Goal: Task Accomplishment & Management: Manage account settings

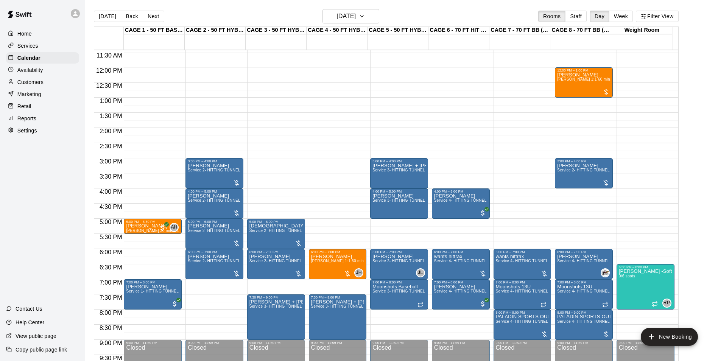
scroll to position [347, 0]
click at [110, 12] on button "[DATE]" at bounding box center [107, 16] width 27 height 11
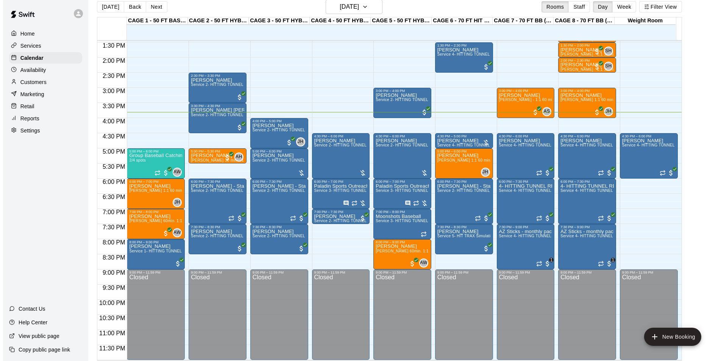
scroll to position [12, 0]
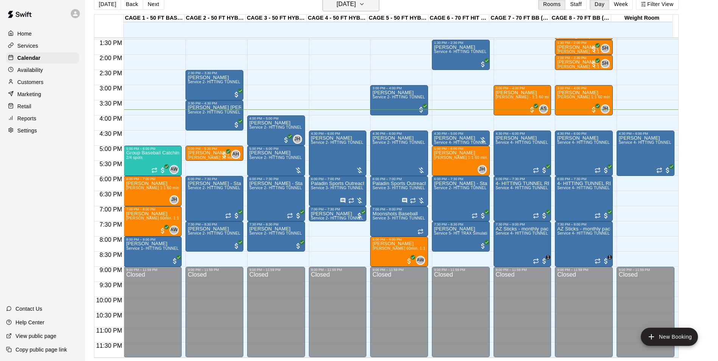
click at [349, 3] on h6 "[DATE]" at bounding box center [345, 4] width 19 height 11
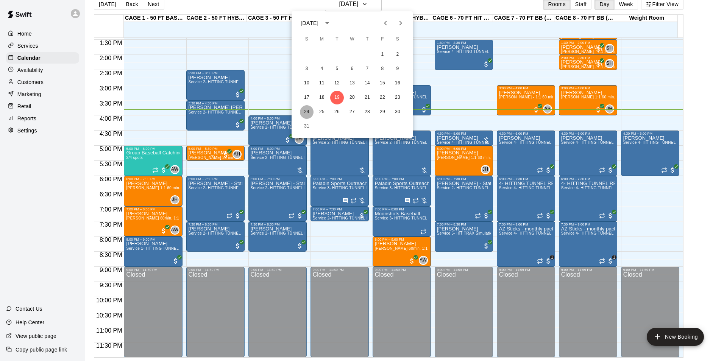
click at [309, 112] on button "24" at bounding box center [307, 112] width 14 height 14
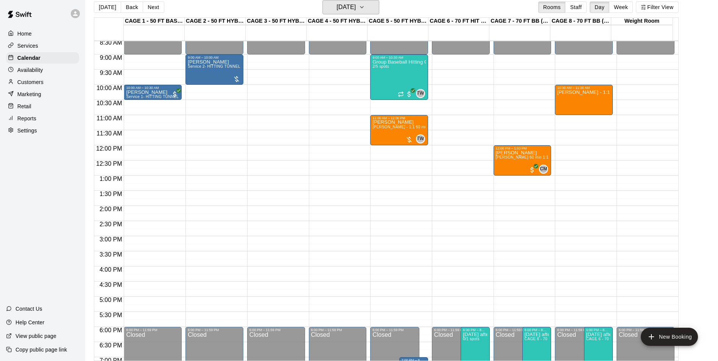
scroll to position [219, 0]
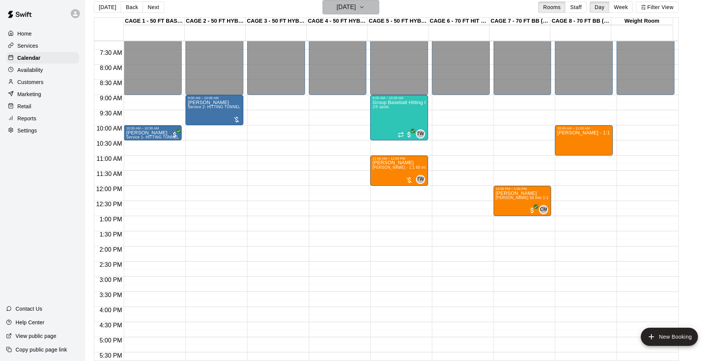
click at [350, 8] on h6 "Sunday Aug 24" at bounding box center [345, 7] width 19 height 11
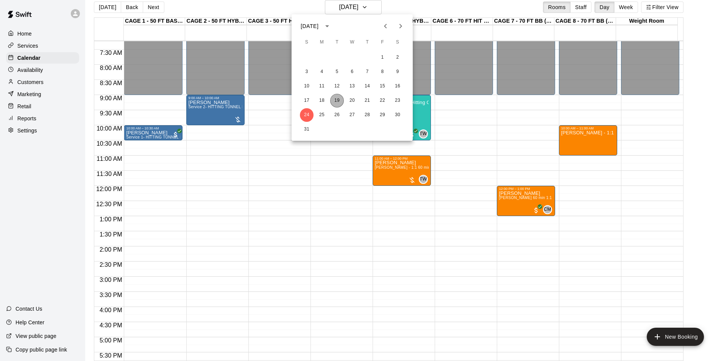
click at [338, 99] on button "19" at bounding box center [337, 101] width 14 height 14
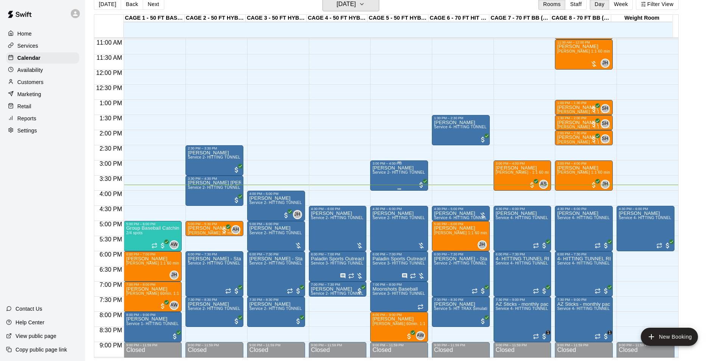
scroll to position [332, 0]
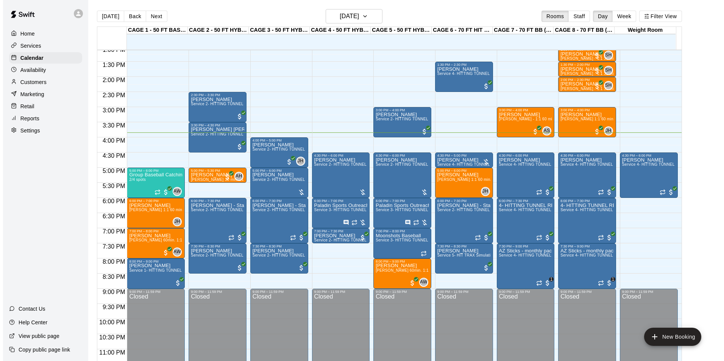
scroll to position [408, 0]
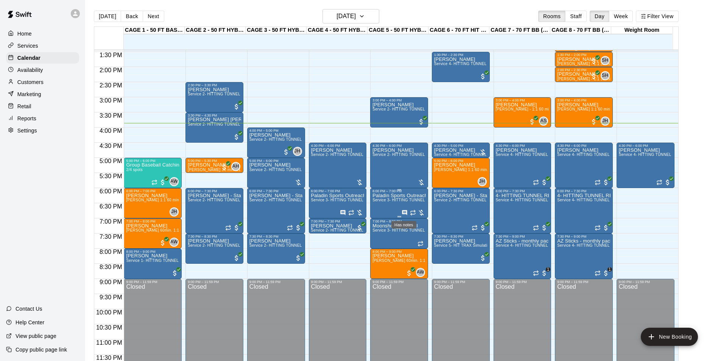
click at [405, 212] on icon "Has notes" at bounding box center [405, 213] width 6 height 6
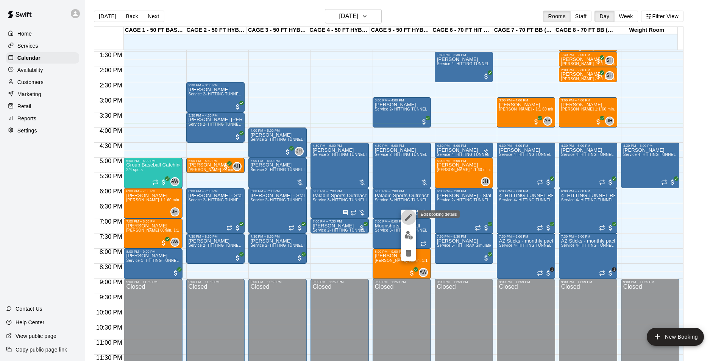
click at [408, 218] on icon "edit" at bounding box center [408, 217] width 7 height 7
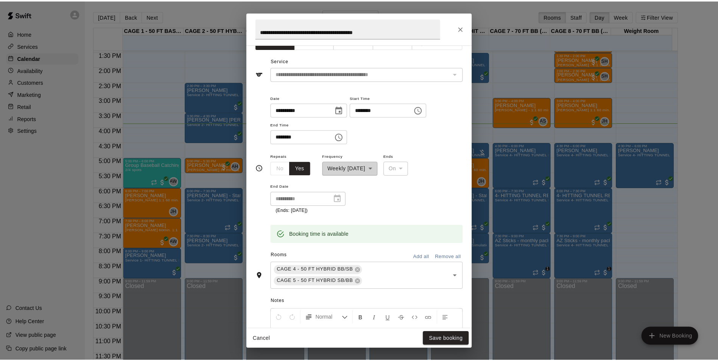
scroll to position [0, 0]
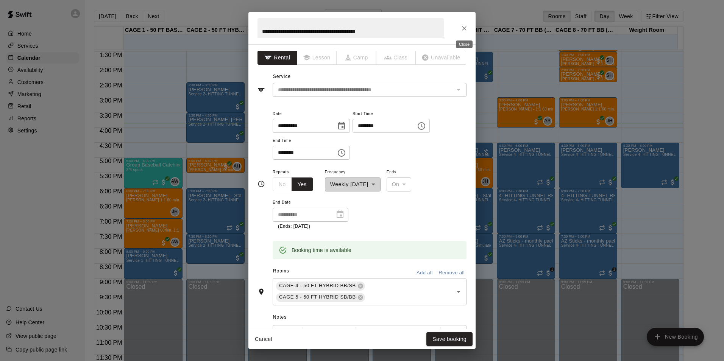
click at [463, 29] on icon "Close" at bounding box center [464, 28] width 5 height 5
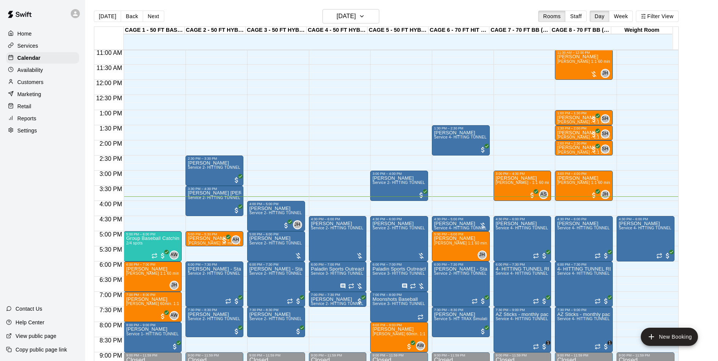
scroll to position [332, 0]
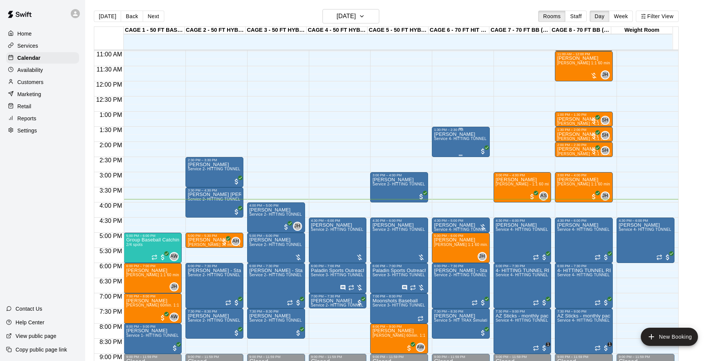
click at [461, 143] on div "Adam Solak Service 4- HITTING TUNNEL RENTAL - 70ft Baseball" at bounding box center [460, 312] width 53 height 361
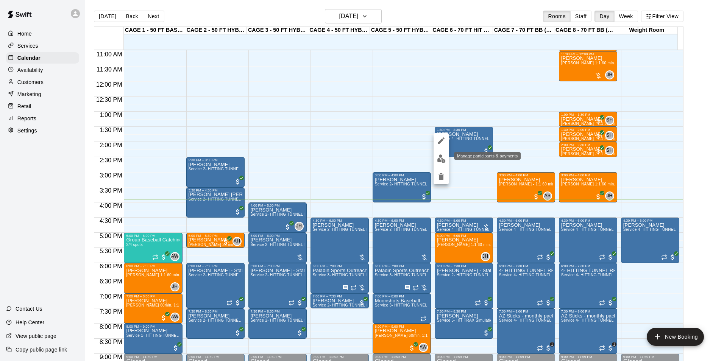
click at [440, 159] on img "edit" at bounding box center [441, 158] width 9 height 9
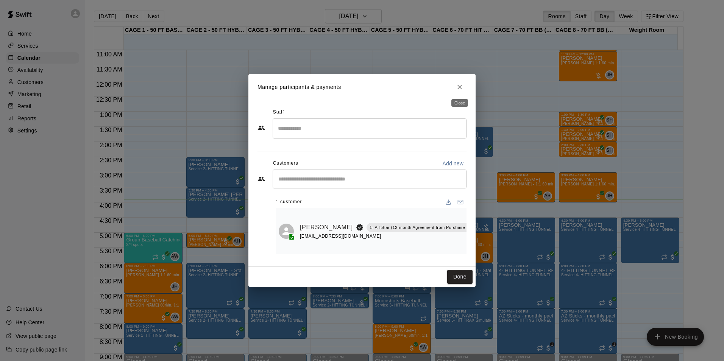
click at [457, 84] on icon "Close" at bounding box center [460, 87] width 8 height 8
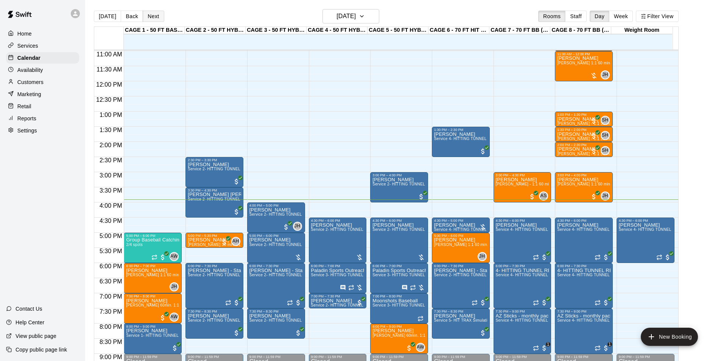
click at [143, 12] on button "Next" at bounding box center [153, 16] width 21 height 11
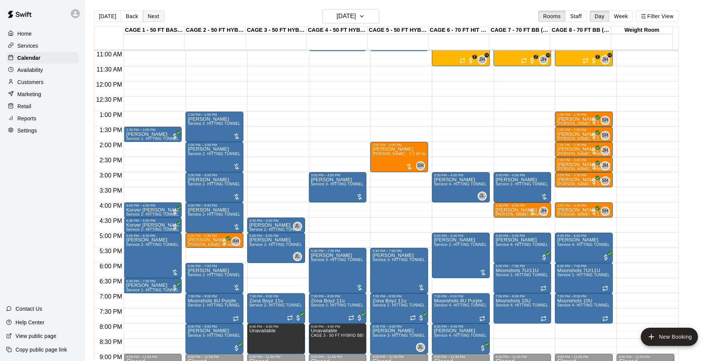
click at [159, 14] on button "Next" at bounding box center [153, 16] width 21 height 11
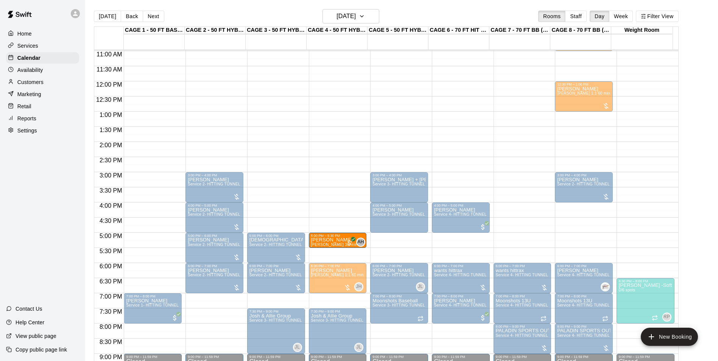
drag, startPoint x: 137, startPoint y: 238, endPoint x: 319, endPoint y: 241, distance: 182.8
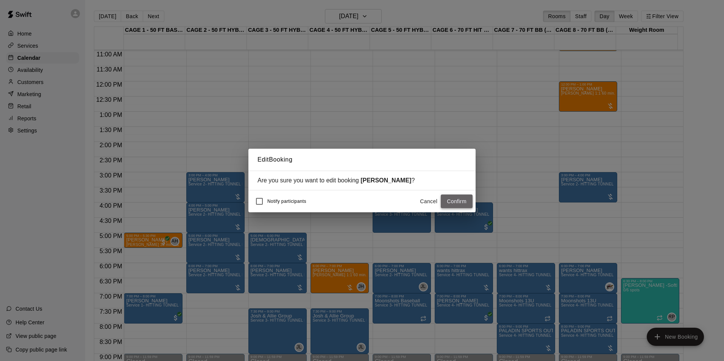
click at [467, 206] on button "Confirm" at bounding box center [457, 202] width 32 height 14
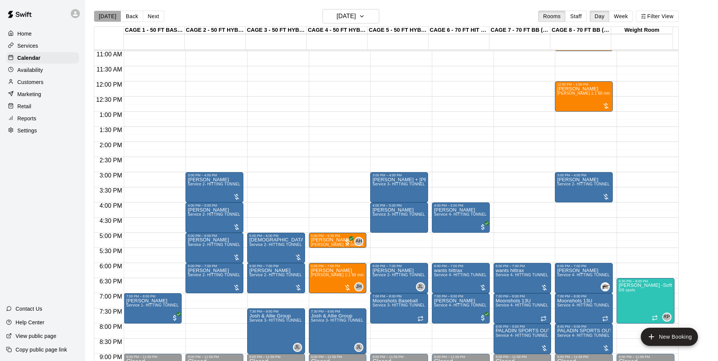
click at [108, 16] on button "[DATE]" at bounding box center [107, 16] width 27 height 11
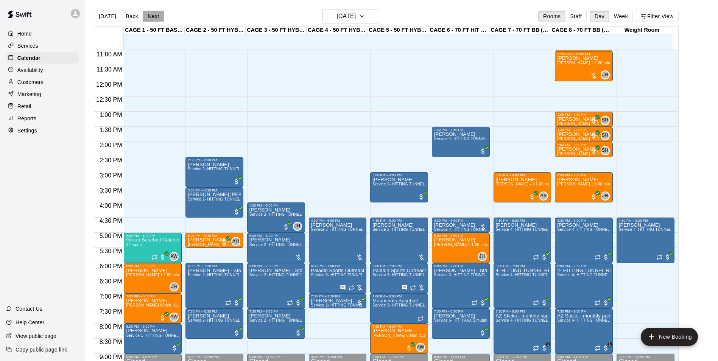
click at [157, 17] on button "Next" at bounding box center [153, 16] width 21 height 11
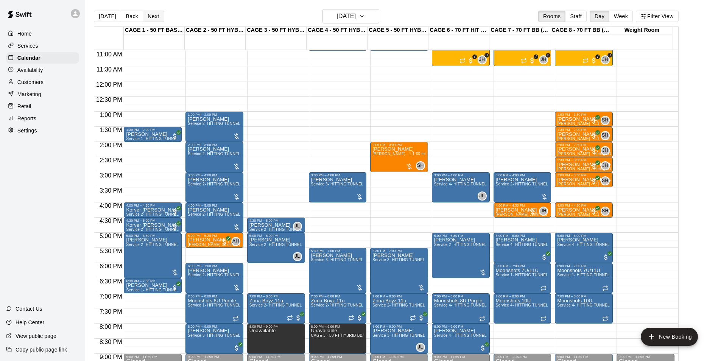
click at [157, 16] on button "Next" at bounding box center [153, 16] width 21 height 11
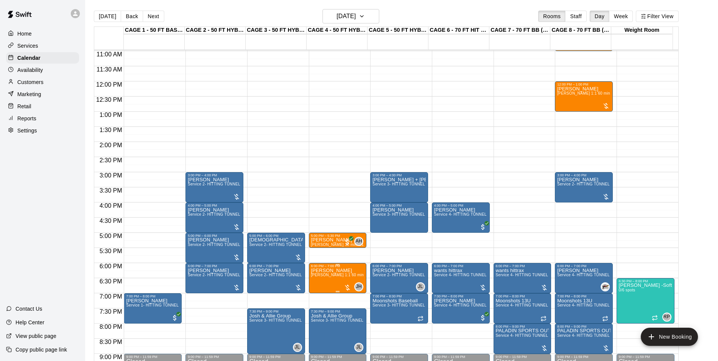
scroll to position [294, 0]
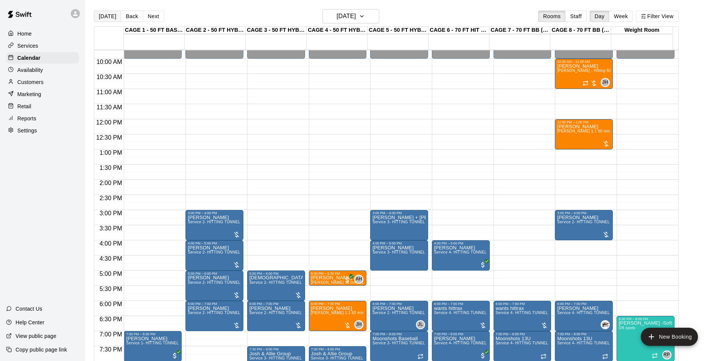
click at [106, 19] on button "[DATE]" at bounding box center [107, 16] width 27 height 11
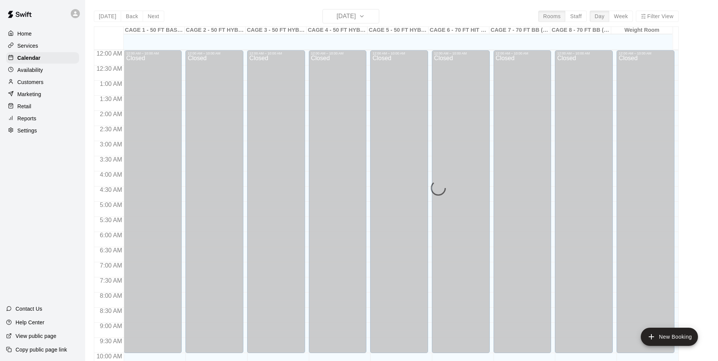
scroll to position [385, 0]
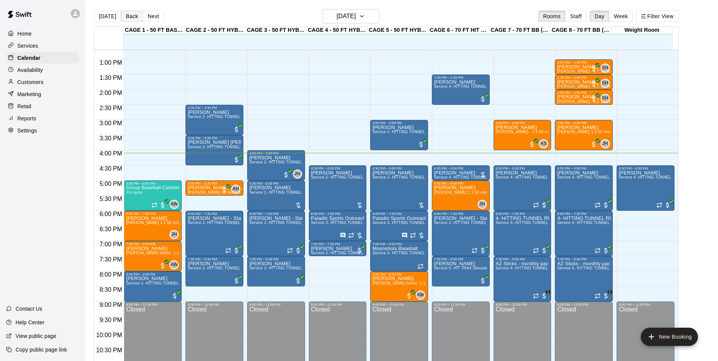
click at [126, 14] on button "Back" at bounding box center [132, 16] width 22 height 11
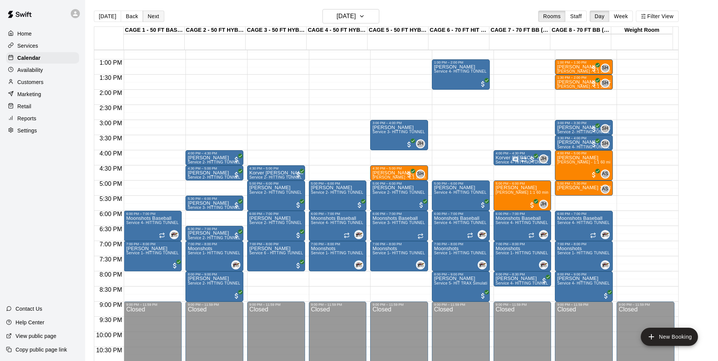
click at [154, 18] on button "Next" at bounding box center [153, 16] width 21 height 11
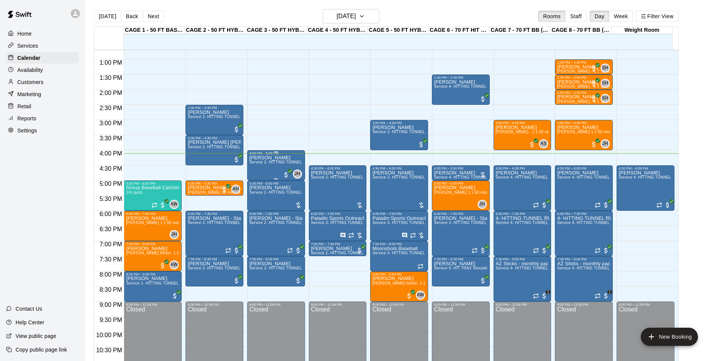
click at [297, 158] on div "Landon Moser Service 2- HITTING TUNNEL RENTAL - 50ft Baseball" at bounding box center [275, 335] width 53 height 361
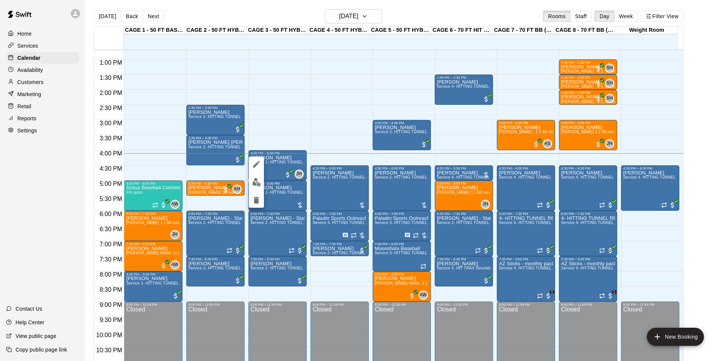
click at [17, 190] on div at bounding box center [362, 180] width 724 height 361
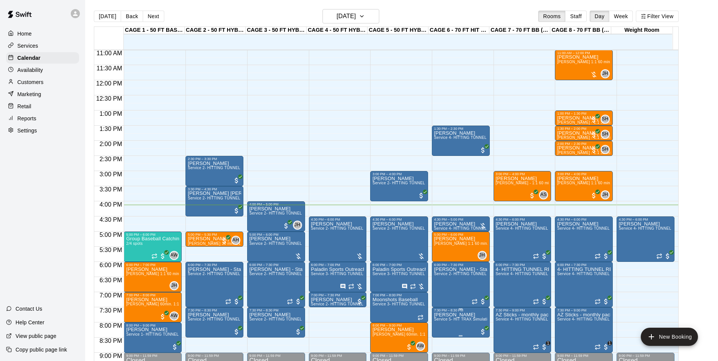
scroll to position [347, 0]
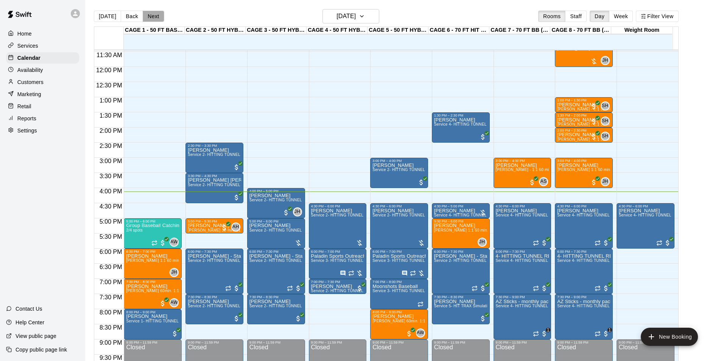
click at [151, 20] on button "Next" at bounding box center [153, 16] width 21 height 11
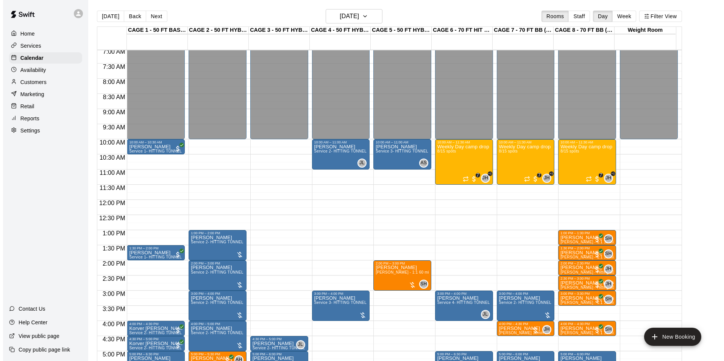
scroll to position [195, 0]
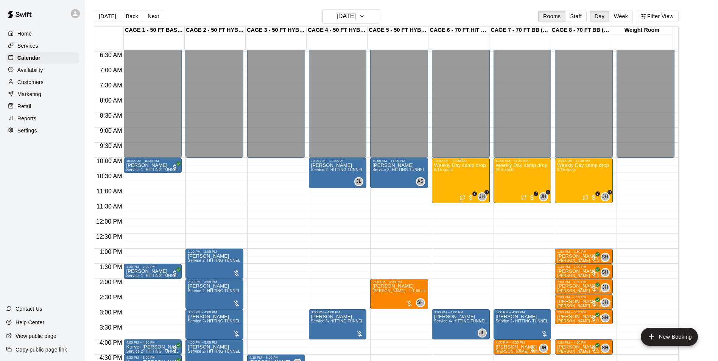
click at [444, 186] on div "Weekly Day camp drop in session - Monday / Wednesday / Friday's 8/15 spots" at bounding box center [460, 343] width 53 height 361
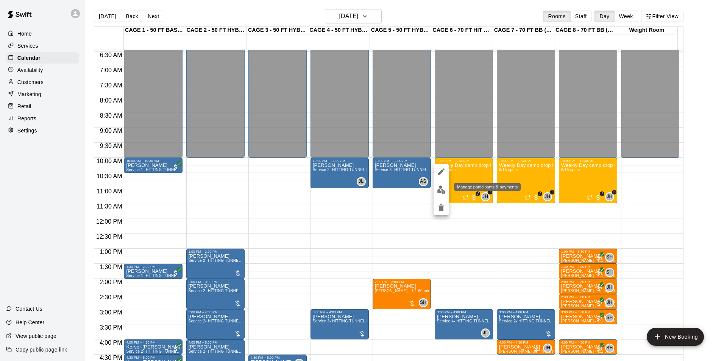
click at [442, 190] on img "edit" at bounding box center [441, 189] width 9 height 9
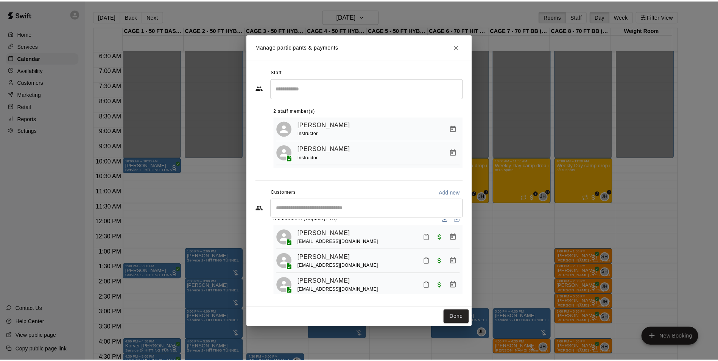
scroll to position [0, 0]
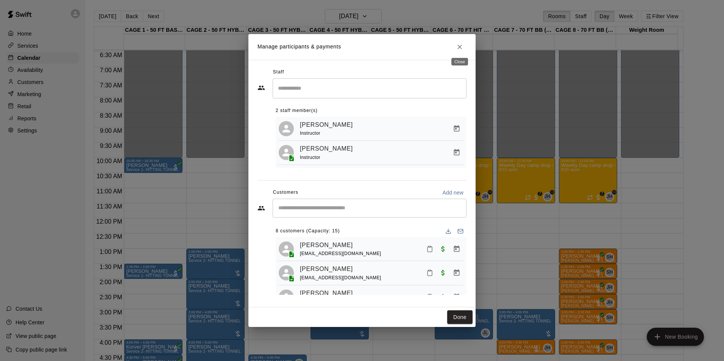
click at [461, 45] on icon "Close" at bounding box center [459, 47] width 5 height 5
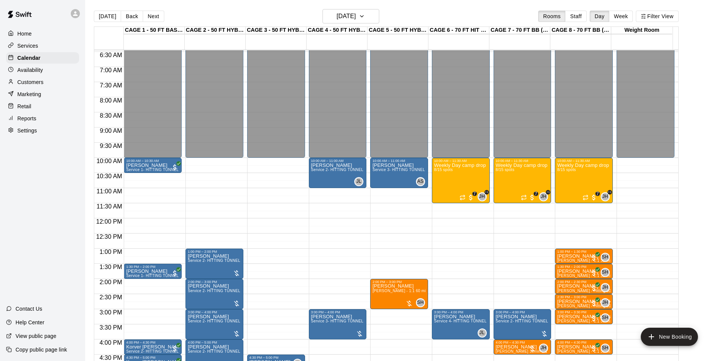
click at [97, 14] on button "[DATE]" at bounding box center [107, 16] width 27 height 11
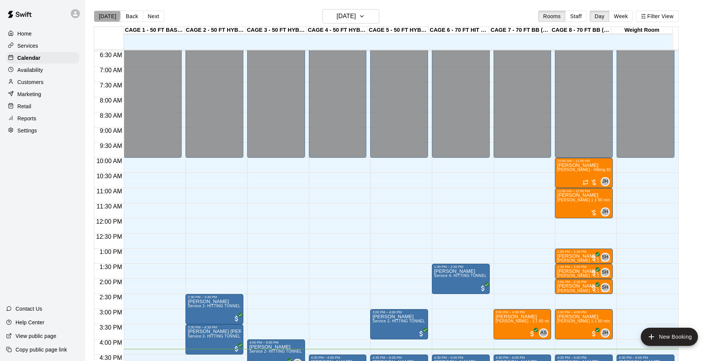
click at [103, 15] on button "[DATE]" at bounding box center [107, 16] width 27 height 11
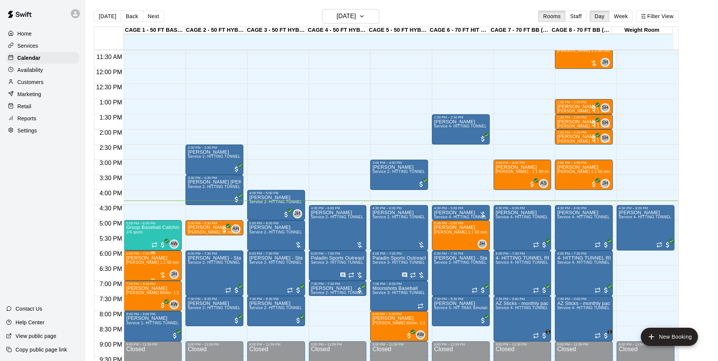
scroll to position [385, 0]
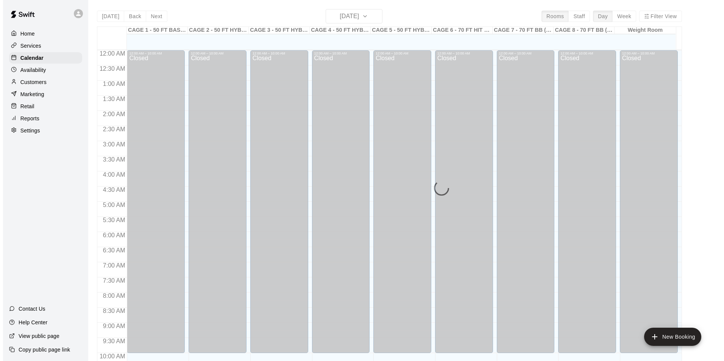
scroll to position [385, 0]
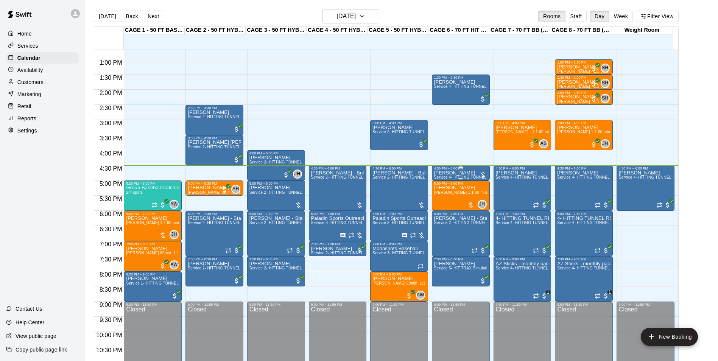
click at [467, 174] on div "Josh Imboden Service 4- HITTING TUNNEL RENTAL - 70ft Baseball" at bounding box center [460, 350] width 53 height 361
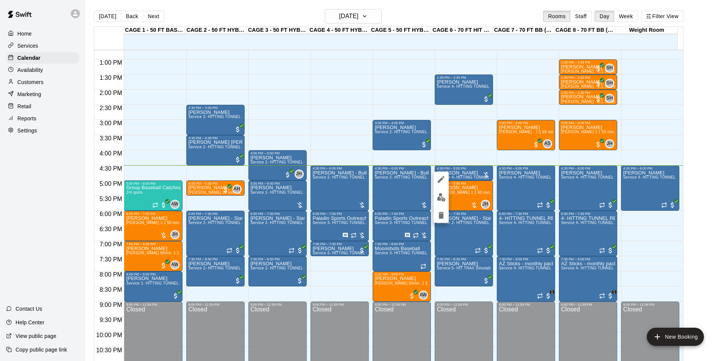
click at [444, 194] on img "edit" at bounding box center [441, 197] width 9 height 9
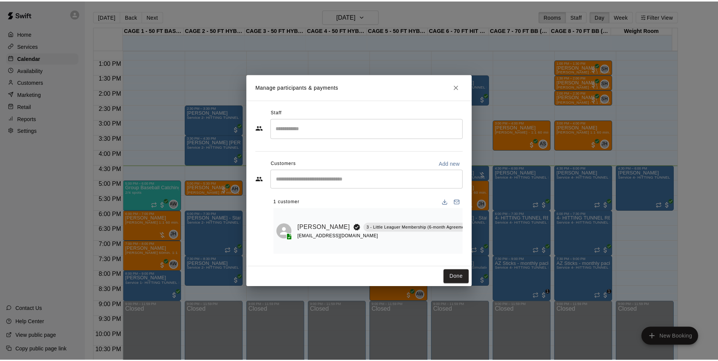
scroll to position [0, 37]
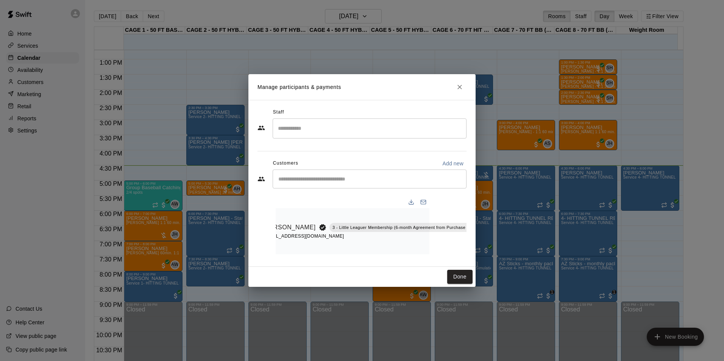
click at [484, 242] on icon "Manage bookings & payment" at bounding box center [488, 245] width 8 height 8
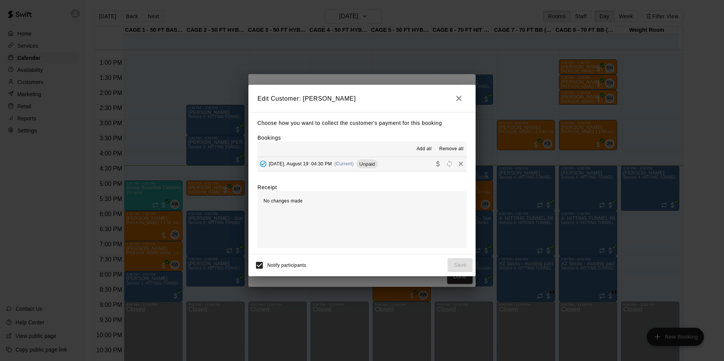
click at [352, 159] on div "Tuesday, August 19: 04:30 PM (Current) Unpaid" at bounding box center [317, 163] width 120 height 11
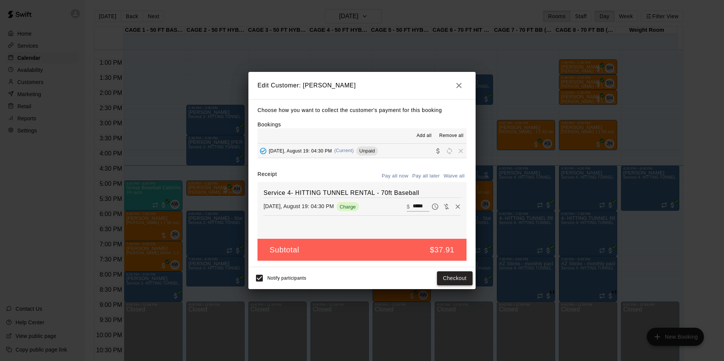
click at [452, 274] on button "Checkout" at bounding box center [455, 278] width 36 height 14
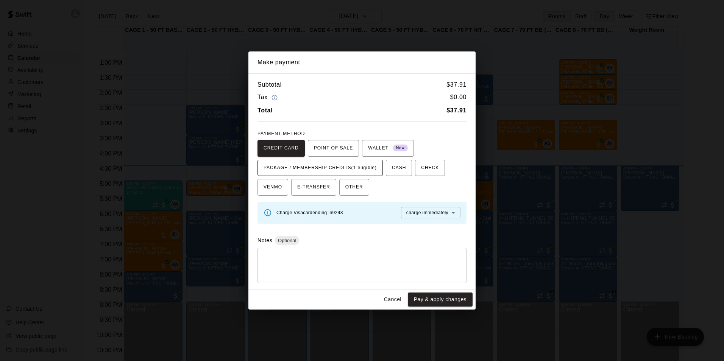
click at [339, 164] on span "PACKAGE / MEMBERSHIP CREDITS (1 eligible)" at bounding box center [319, 168] width 113 height 12
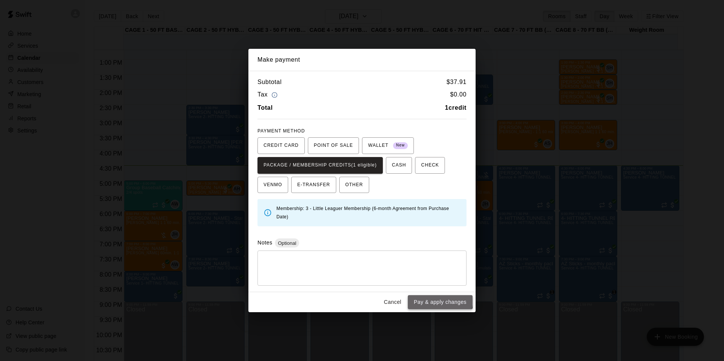
click at [426, 299] on button "Pay & apply changes" at bounding box center [440, 302] width 65 height 14
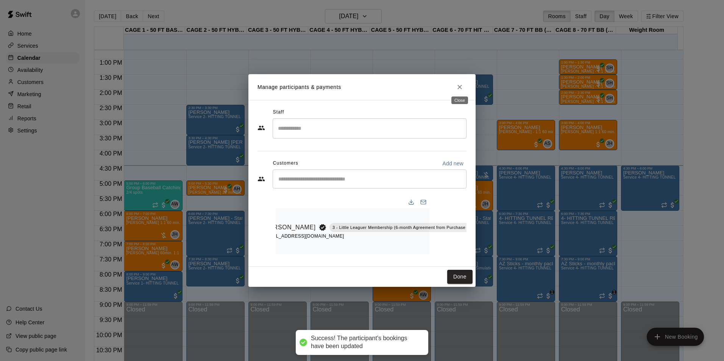
click at [462, 87] on icon "Close" at bounding box center [460, 87] width 8 height 8
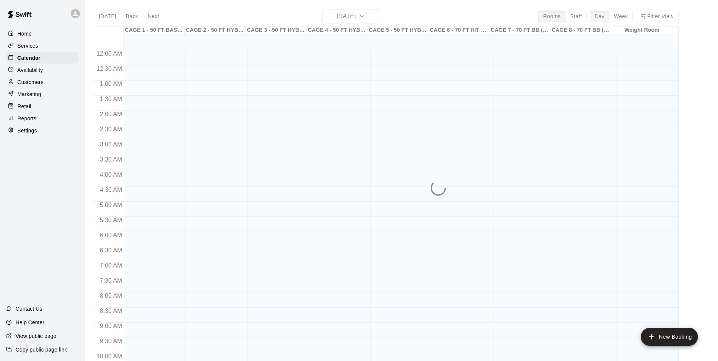
scroll to position [385, 0]
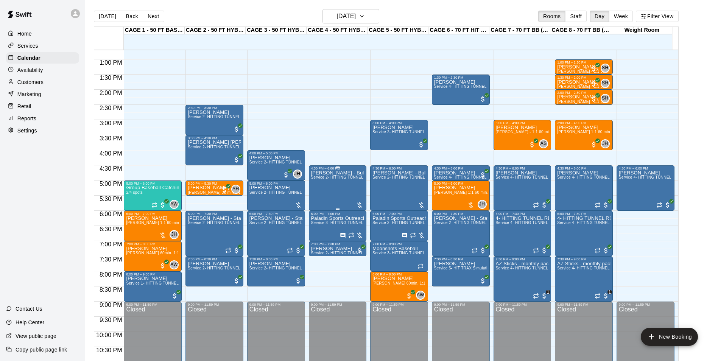
click at [332, 188] on div "[PERSON_NAME] - Bulldogs Service 2- HITTING TUNNEL RENTAL - 50ft Baseball" at bounding box center [337, 350] width 53 height 361
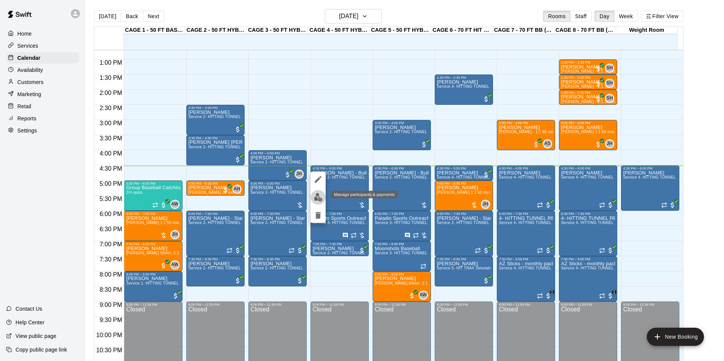
click at [320, 197] on img "edit" at bounding box center [318, 197] width 9 height 9
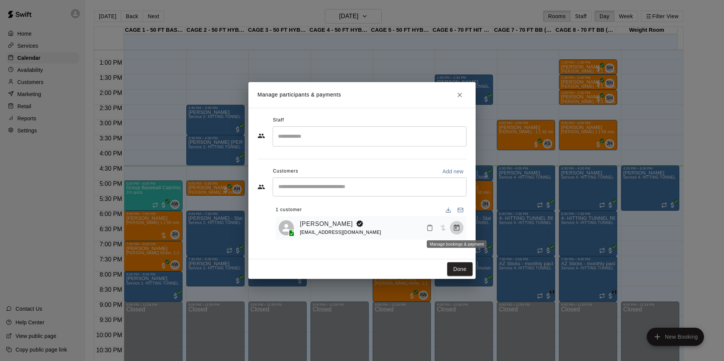
click at [454, 225] on icon "Manage bookings & payment" at bounding box center [457, 228] width 8 height 8
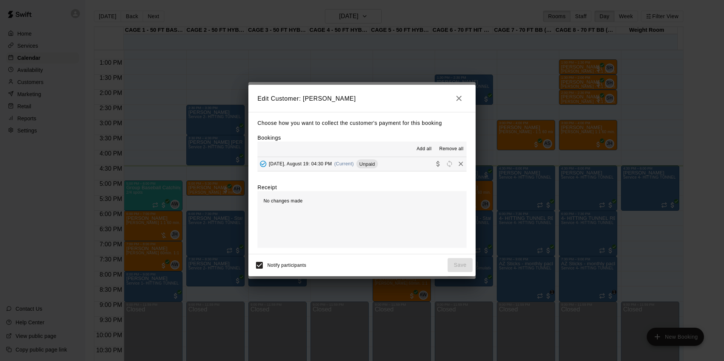
click at [351, 160] on div "[DATE], August 19: 04:30 PM (Current) Unpaid" at bounding box center [317, 163] width 120 height 11
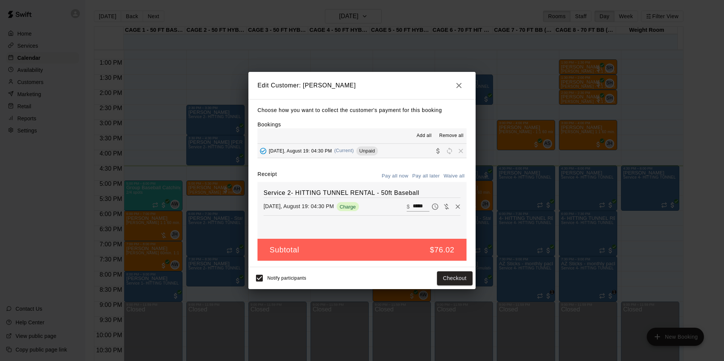
click at [461, 81] on icon "button" at bounding box center [458, 85] width 9 height 9
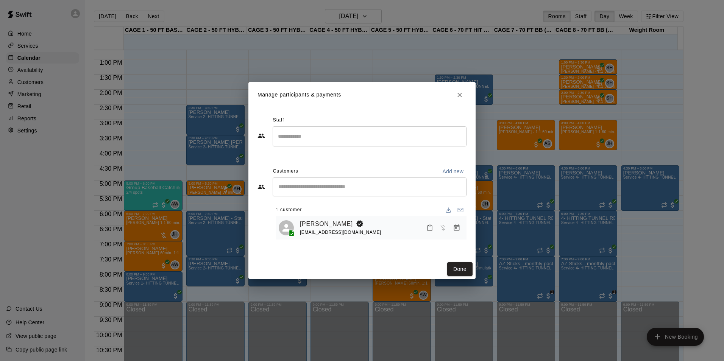
click at [460, 92] on icon "Close" at bounding box center [460, 95] width 8 height 8
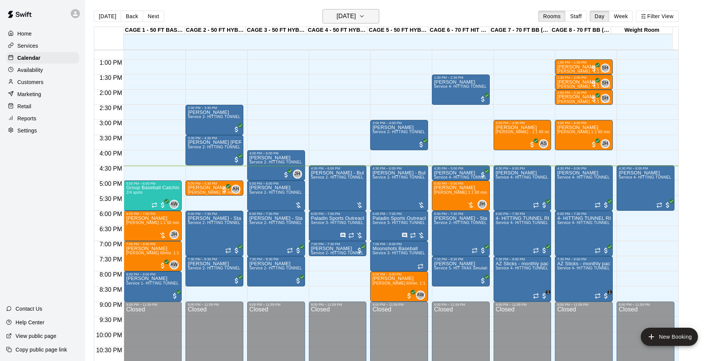
click at [356, 15] on h6 "[DATE]" at bounding box center [345, 16] width 19 height 11
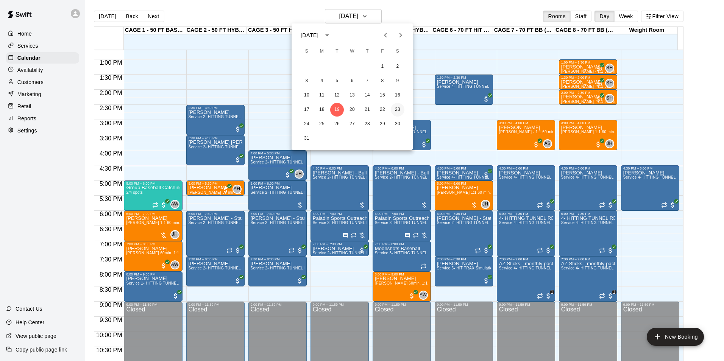
click at [397, 109] on button "23" at bounding box center [398, 110] width 14 height 14
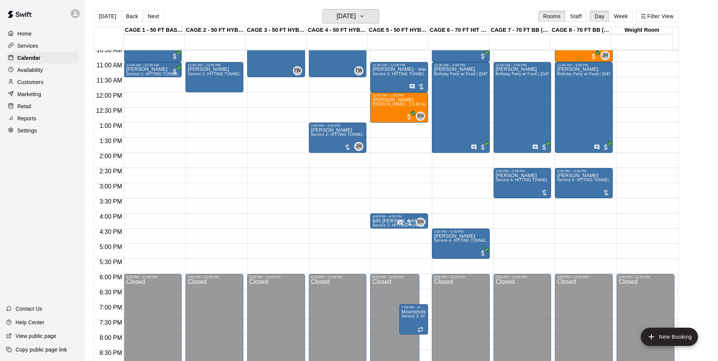
scroll to position [322, 0]
click at [344, 14] on h6 "Saturday Aug 23" at bounding box center [345, 16] width 19 height 11
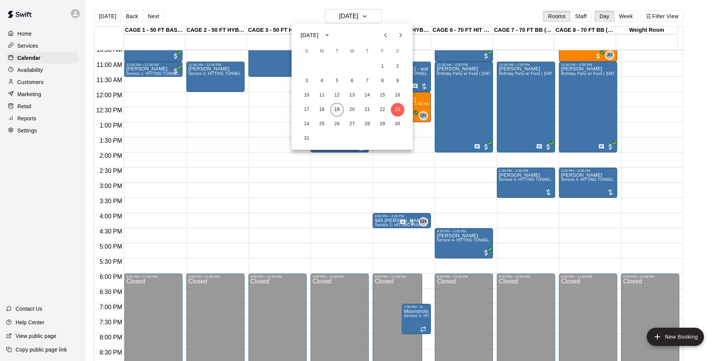
click at [335, 111] on button "19" at bounding box center [337, 110] width 14 height 14
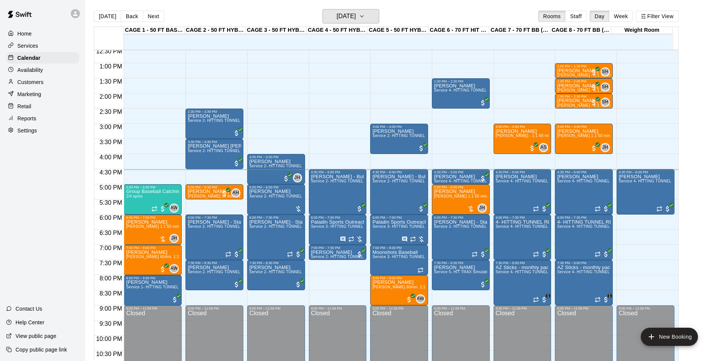
scroll to position [408, 0]
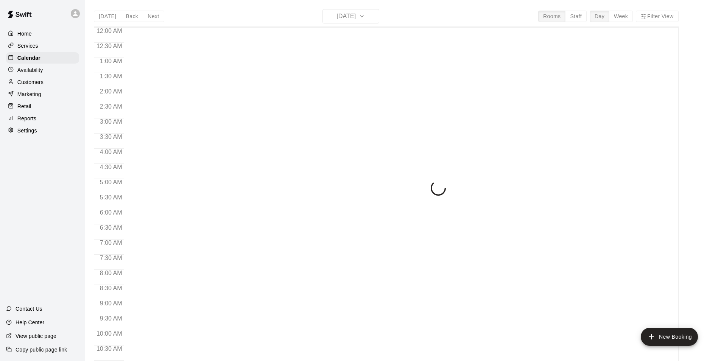
scroll to position [385, 0]
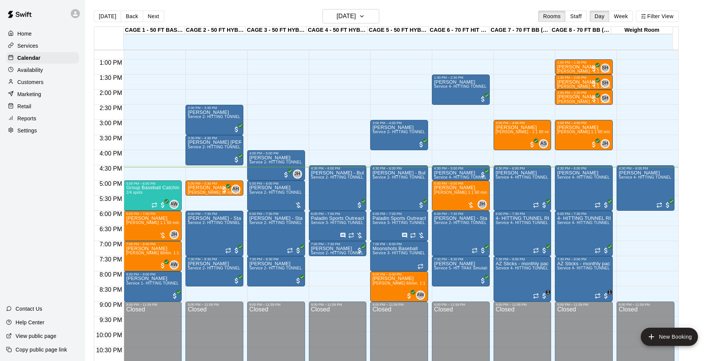
click at [26, 48] on p "Services" at bounding box center [27, 46] width 21 height 8
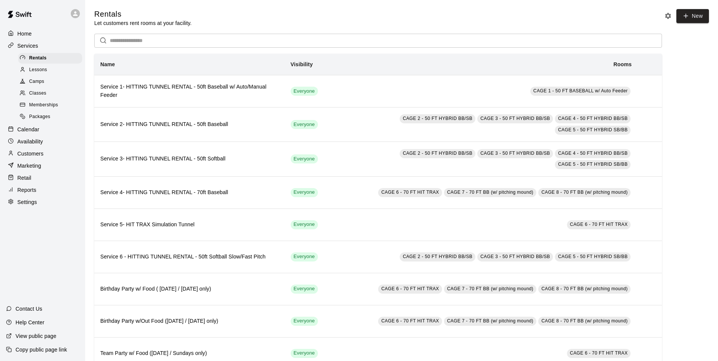
click at [36, 71] on span "Lessons" at bounding box center [38, 70] width 18 height 8
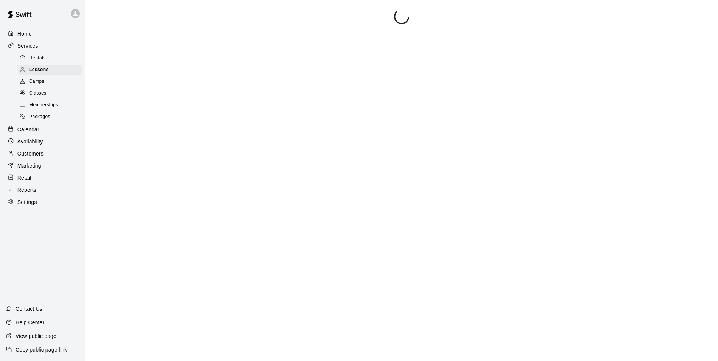
click at [100, 50] on div at bounding box center [401, 189] width 615 height 361
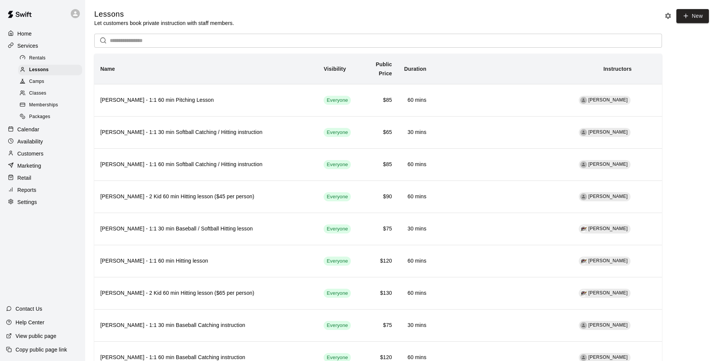
click at [114, 43] on input "text" at bounding box center [386, 41] width 552 height 14
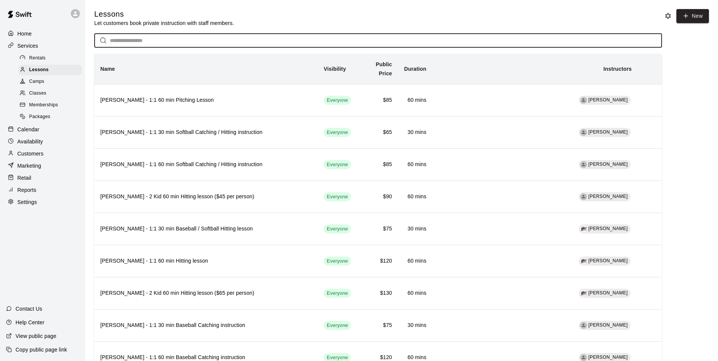
click at [113, 42] on input "text" at bounding box center [386, 41] width 552 height 14
click at [117, 42] on input "text" at bounding box center [386, 41] width 552 height 14
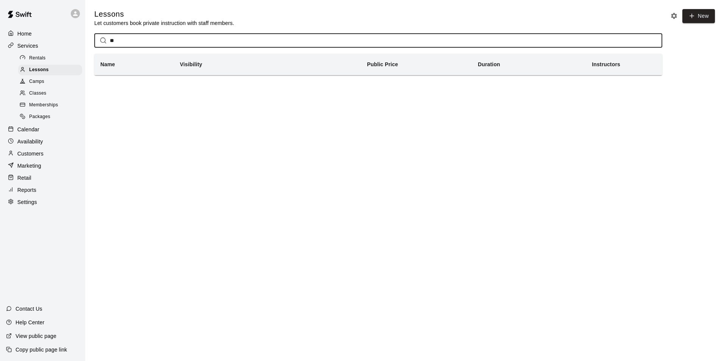
type input "*"
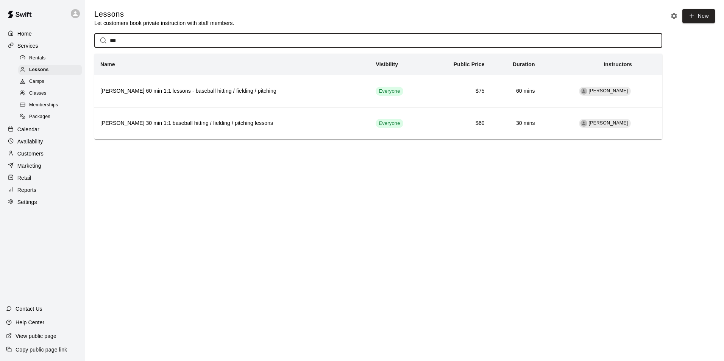
type input "****"
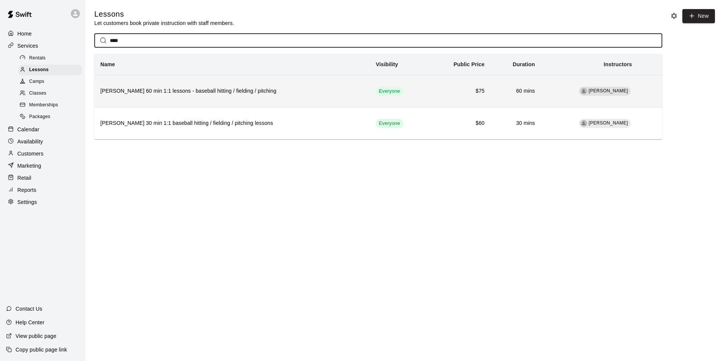
click at [179, 97] on th "[PERSON_NAME] 60 min 1:1 lessons - baseball hitting / fielding / pitching" at bounding box center [231, 91] width 275 height 32
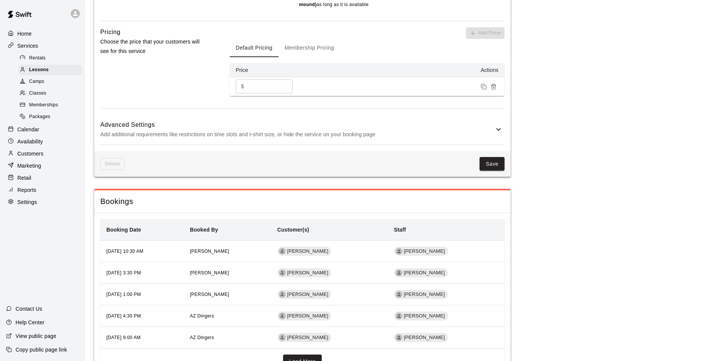
scroll to position [612, 0]
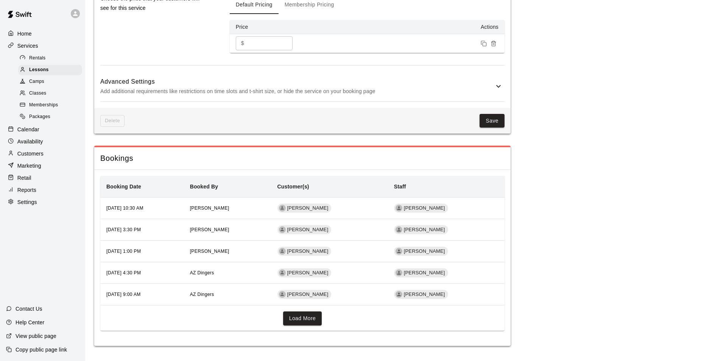
click at [30, 46] on p "Services" at bounding box center [27, 46] width 21 height 8
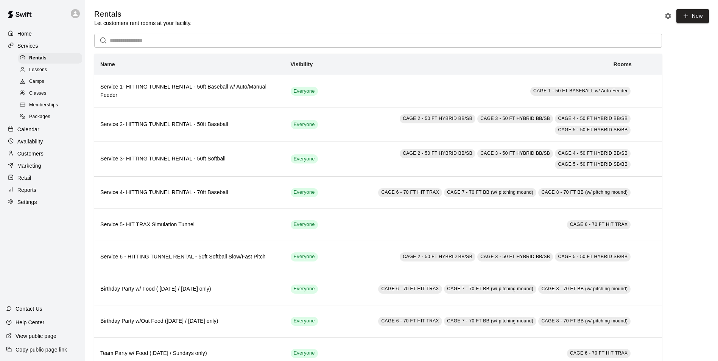
click at [22, 133] on p "Calendar" at bounding box center [28, 130] width 22 height 8
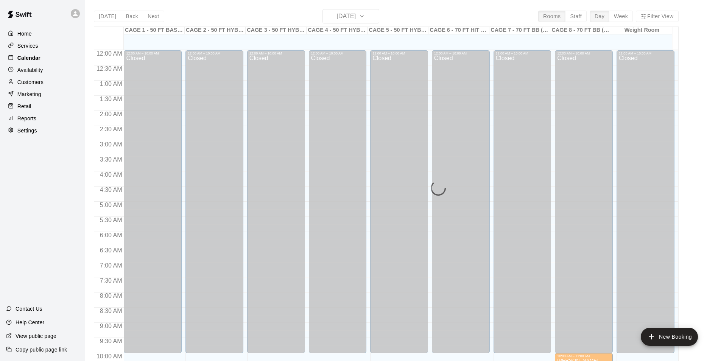
scroll to position [385, 0]
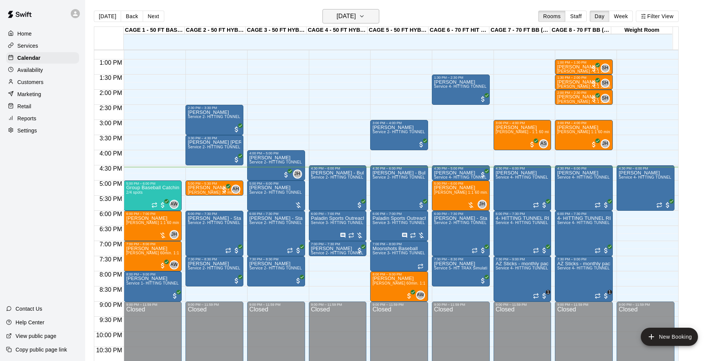
click at [344, 18] on h6 "[DATE]" at bounding box center [345, 16] width 19 height 11
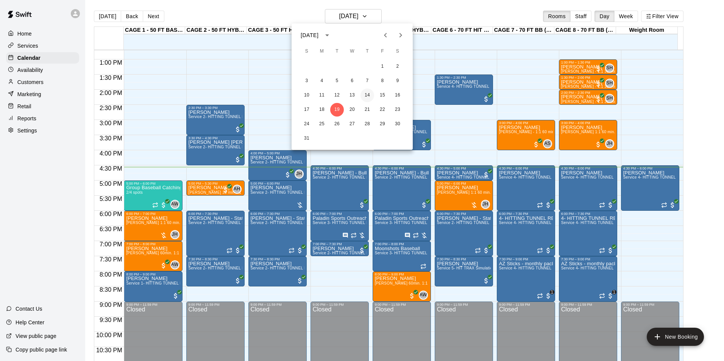
click at [367, 95] on button "14" at bounding box center [367, 96] width 14 height 14
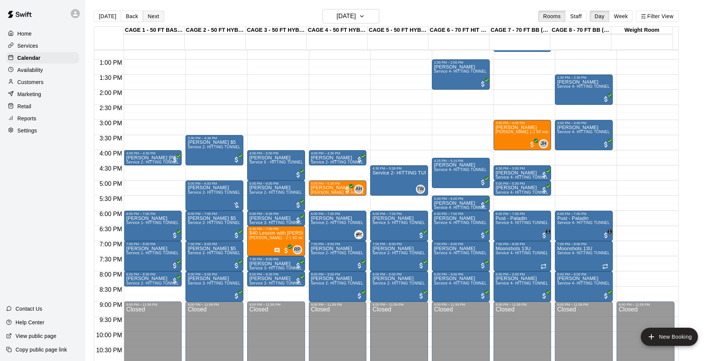
click at [152, 18] on button "Next" at bounding box center [153, 16] width 21 height 11
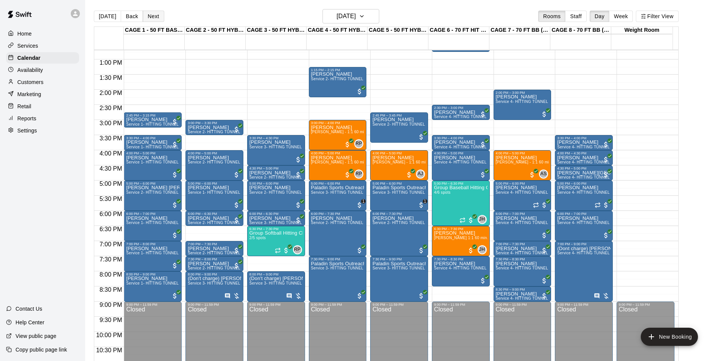
click at [148, 18] on button "Next" at bounding box center [153, 16] width 21 height 11
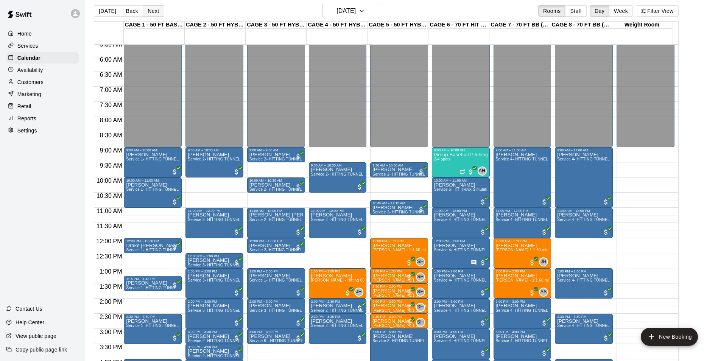
scroll to position [166, 0]
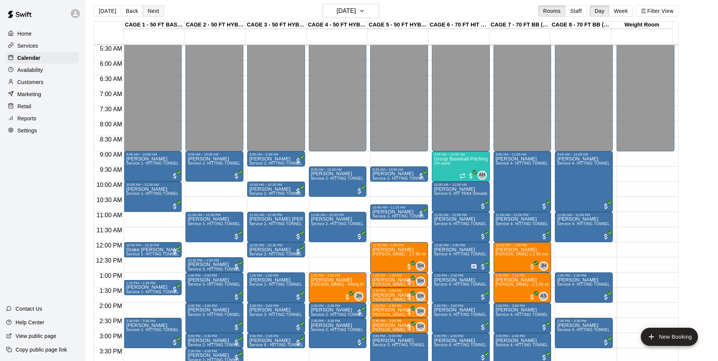
click at [153, 14] on button "Next" at bounding box center [153, 10] width 21 height 11
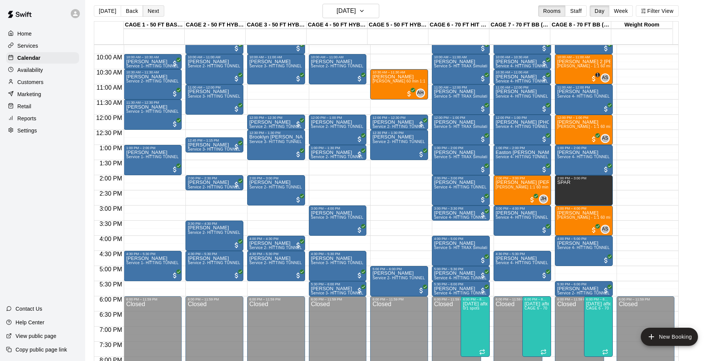
scroll to position [293, 0]
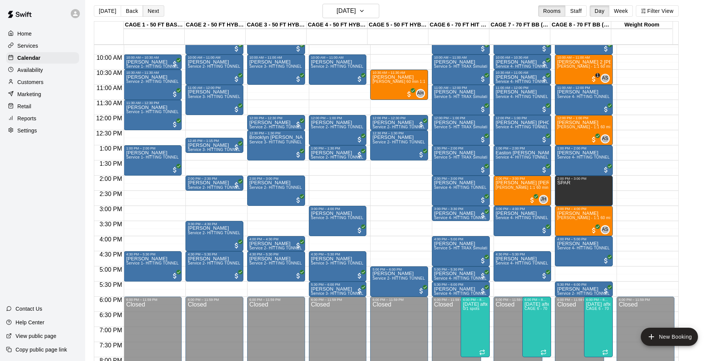
click at [148, 14] on button "Next" at bounding box center [153, 10] width 21 height 11
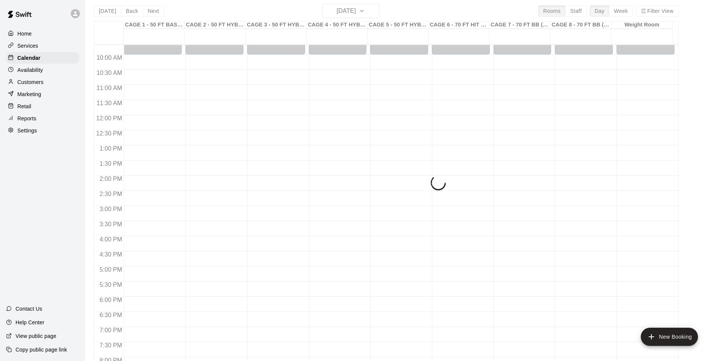
click at [146, 39] on div at bounding box center [154, 41] width 61 height 8
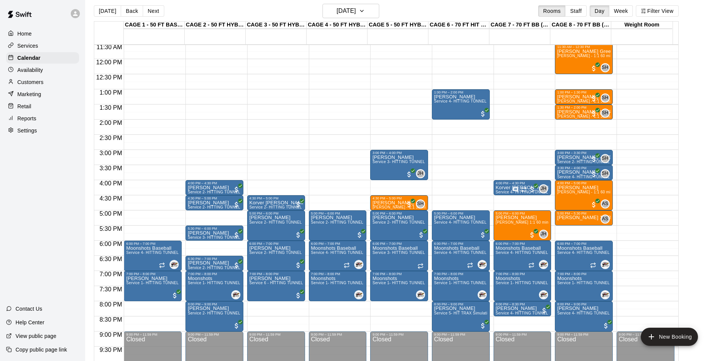
scroll to position [357, 0]
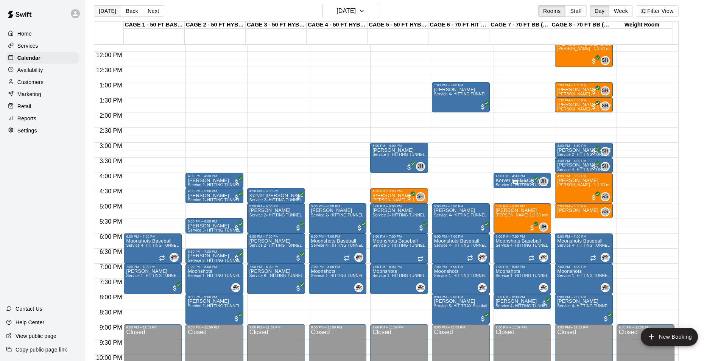
click at [114, 12] on button "[DATE]" at bounding box center [107, 10] width 27 height 11
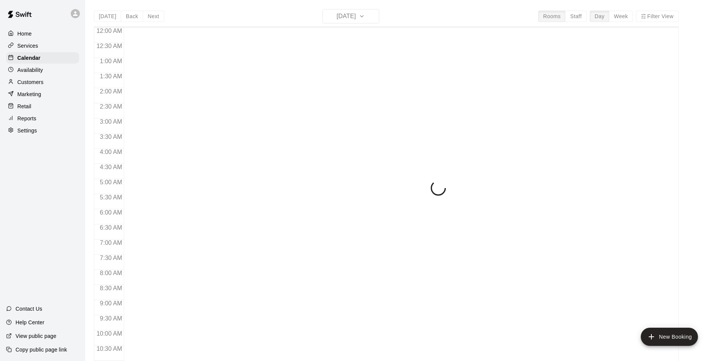
scroll to position [385, 0]
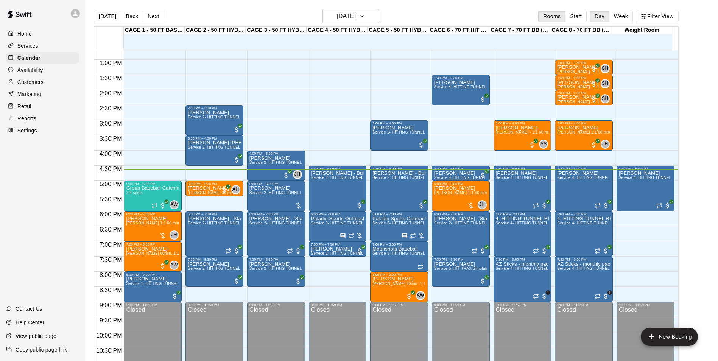
scroll to position [383, 0]
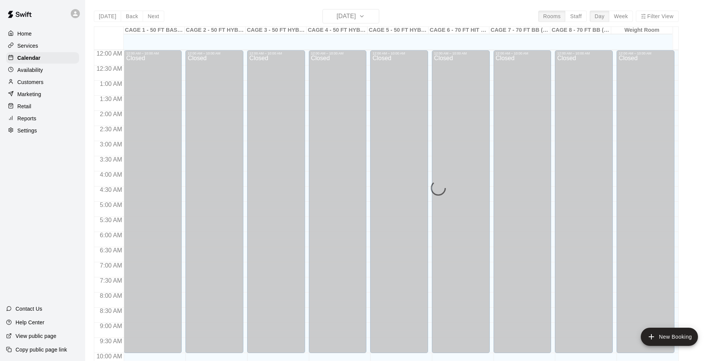
scroll to position [385, 0]
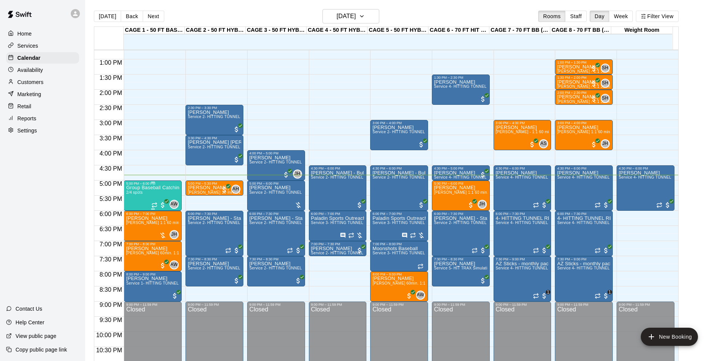
click at [144, 199] on div "Group Baseball Catching Class - [DATE] (Ages [DEMOGRAPHIC_DATA]+) 2/4 spots" at bounding box center [152, 365] width 53 height 361
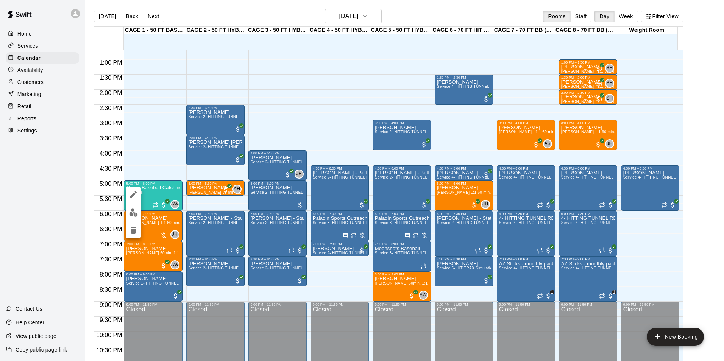
click at [129, 216] on img "edit" at bounding box center [133, 212] width 9 height 9
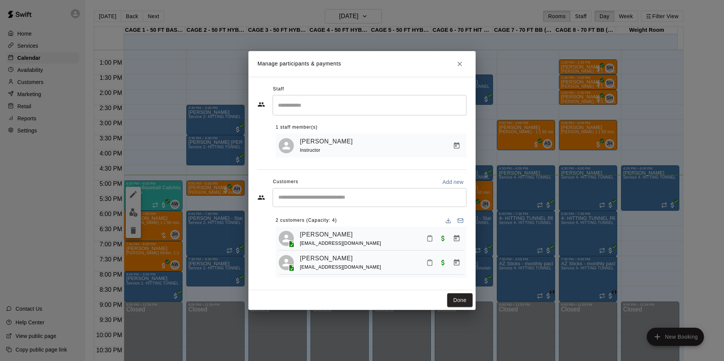
click at [430, 239] on icon "Mark attendance" at bounding box center [429, 238] width 7 height 7
click at [459, 240] on p "[PERSON_NAME] attended" at bounding box center [481, 241] width 67 height 8
click at [458, 63] on icon "Close" at bounding box center [460, 64] width 8 height 8
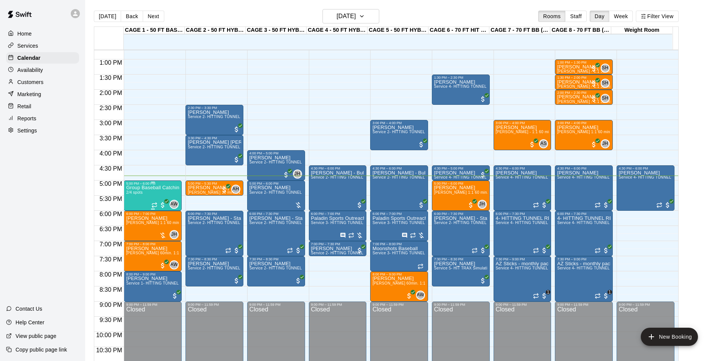
click at [134, 195] on span "2/4 spots" at bounding box center [134, 192] width 17 height 4
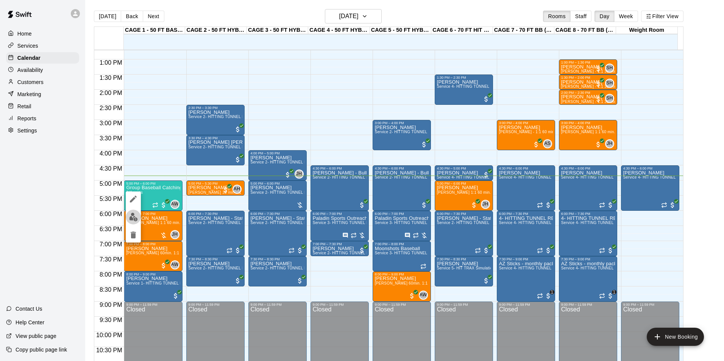
click at [129, 220] on img "edit" at bounding box center [133, 217] width 9 height 9
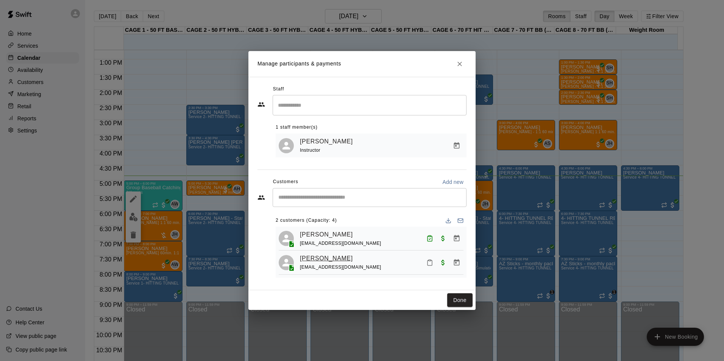
click at [329, 258] on link "[PERSON_NAME]" at bounding box center [326, 259] width 53 height 10
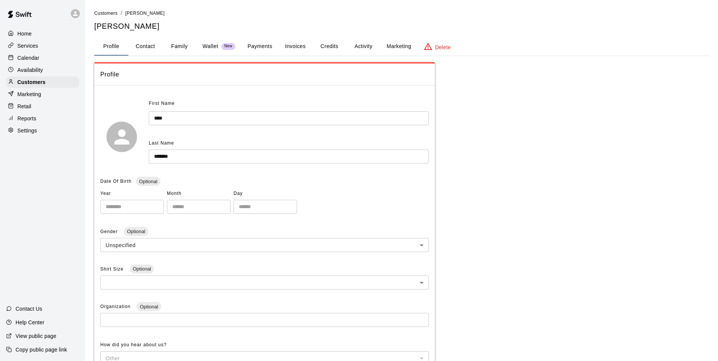
click at [178, 49] on button "Family" at bounding box center [179, 46] width 34 height 18
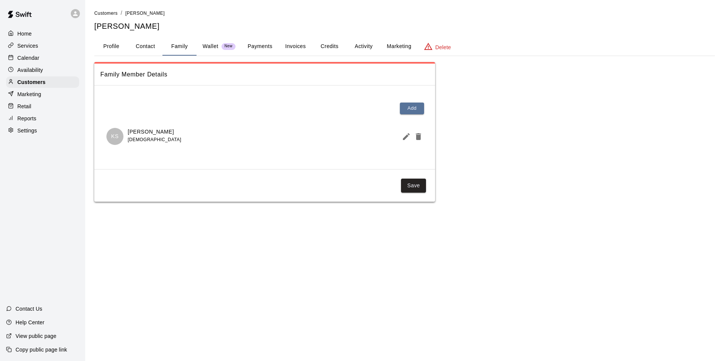
click at [42, 59] on div "Calendar" at bounding box center [42, 57] width 73 height 11
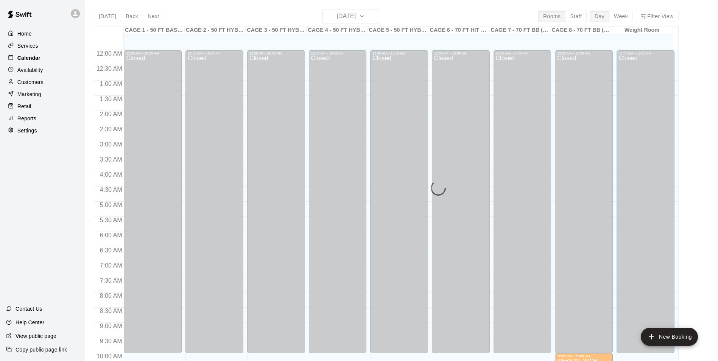
scroll to position [385, 0]
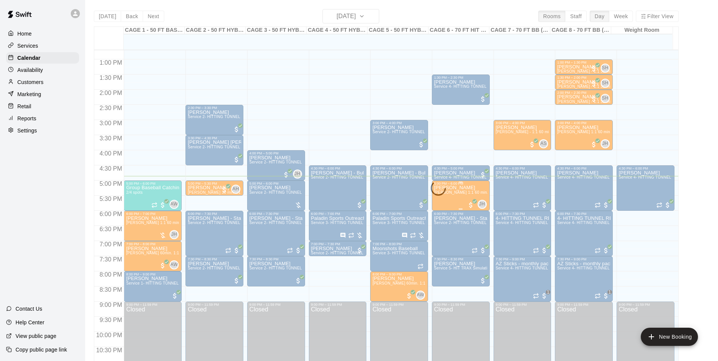
click at [450, 194] on span "[PERSON_NAME] 1:1 60 min. pitching Lesson" at bounding box center [475, 192] width 83 height 4
click at [439, 217] on img "edit" at bounding box center [441, 217] width 9 height 9
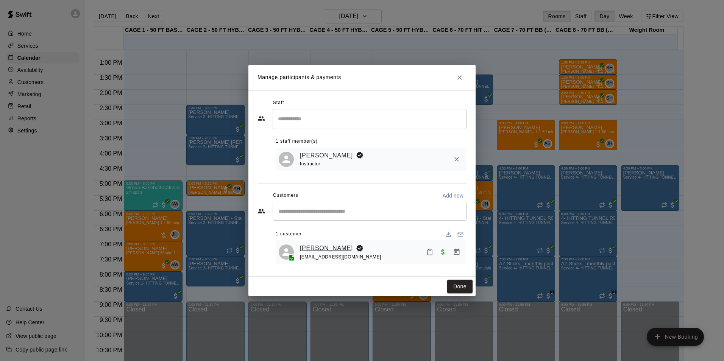
click at [319, 249] on link "[PERSON_NAME]" at bounding box center [326, 248] width 53 height 10
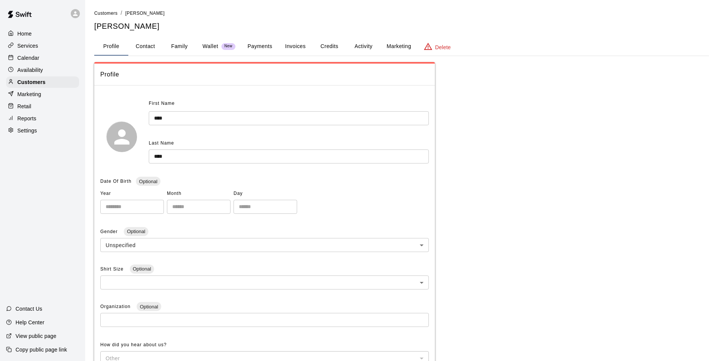
click at [182, 54] on button "Family" at bounding box center [179, 46] width 34 height 18
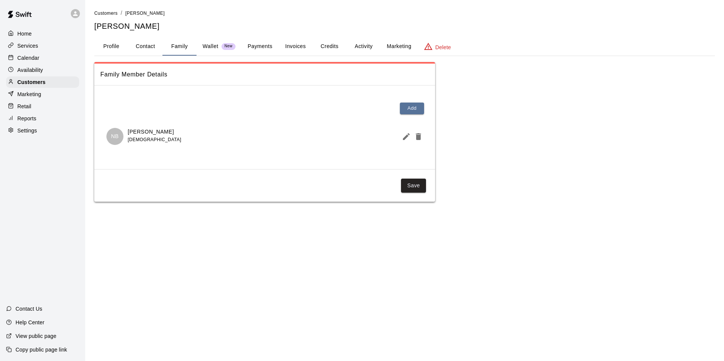
click at [44, 58] on div "Calendar" at bounding box center [42, 57] width 73 height 11
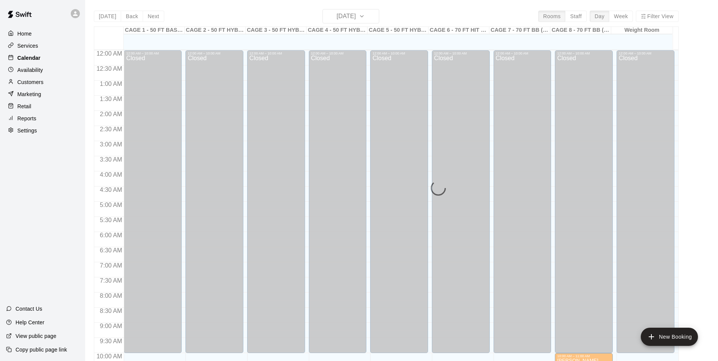
scroll to position [385, 0]
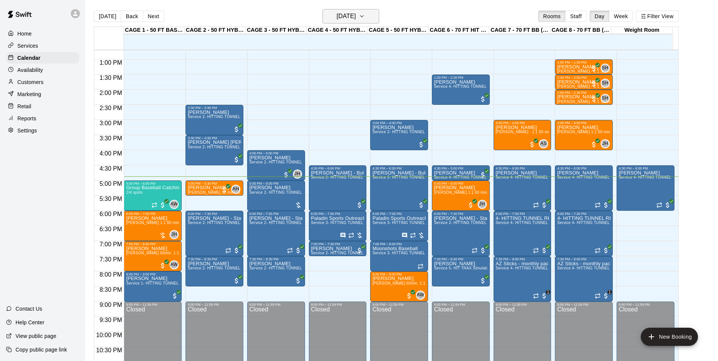
click at [347, 11] on h6 "[DATE]" at bounding box center [345, 16] width 19 height 11
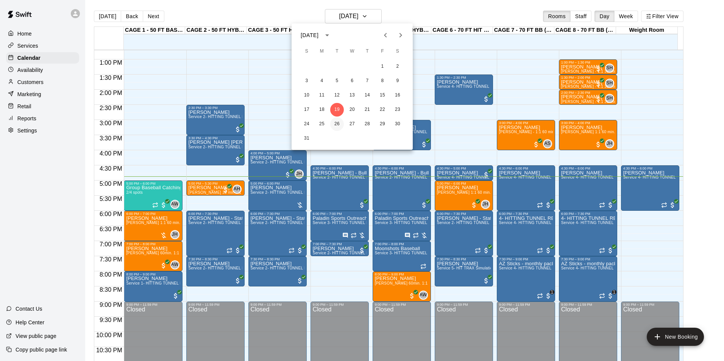
click at [337, 126] on button "26" at bounding box center [337, 124] width 14 height 14
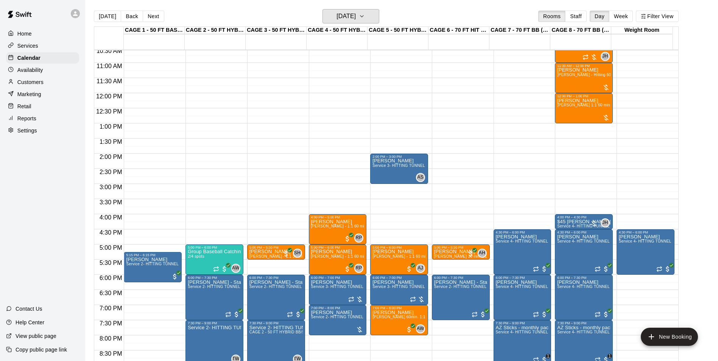
scroll to position [309, 0]
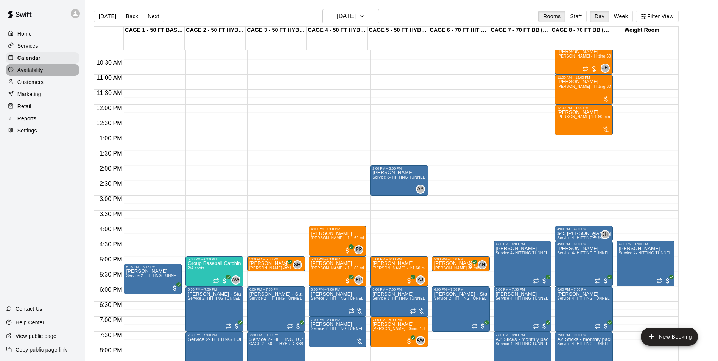
click at [62, 69] on div "Availability" at bounding box center [42, 69] width 73 height 11
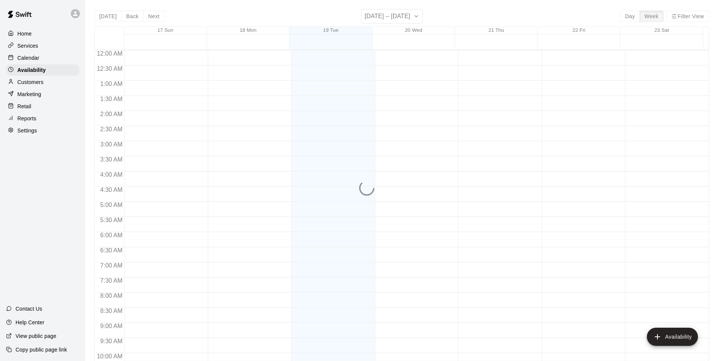
scroll to position [408, 0]
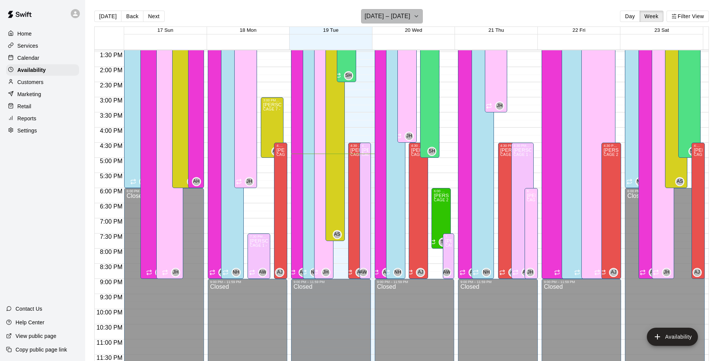
click at [394, 20] on h6 "[DATE] – [DATE]" at bounding box center [387, 16] width 46 height 11
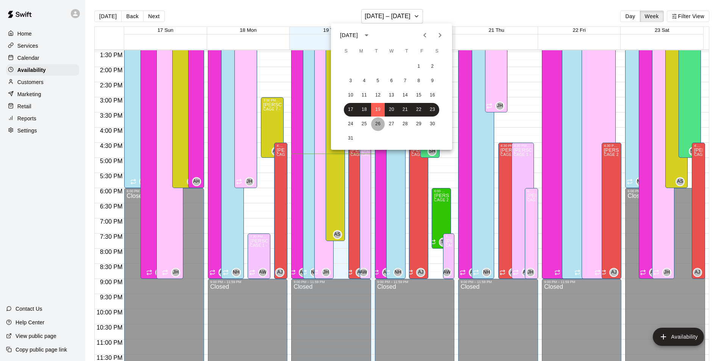
click at [379, 120] on button "26" at bounding box center [378, 124] width 14 height 14
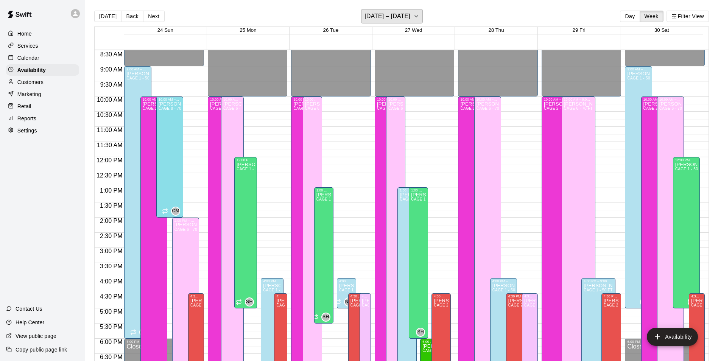
scroll to position [256, 0]
click at [38, 57] on p "Calendar" at bounding box center [28, 58] width 22 height 8
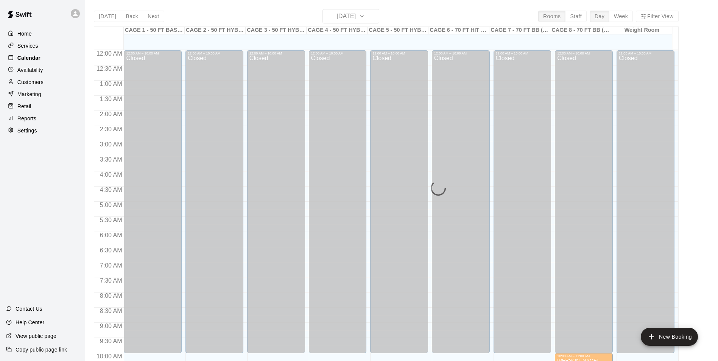
scroll to position [385, 0]
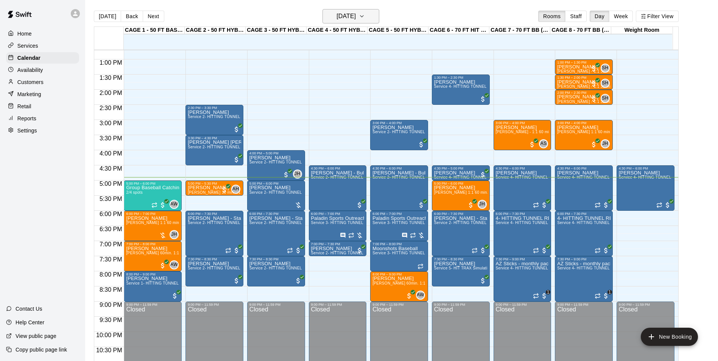
click at [322, 17] on button "[DATE]" at bounding box center [350, 16] width 57 height 14
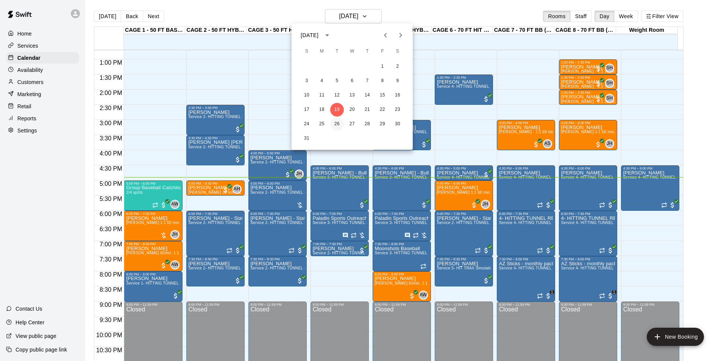
click at [338, 121] on button "26" at bounding box center [337, 124] width 14 height 14
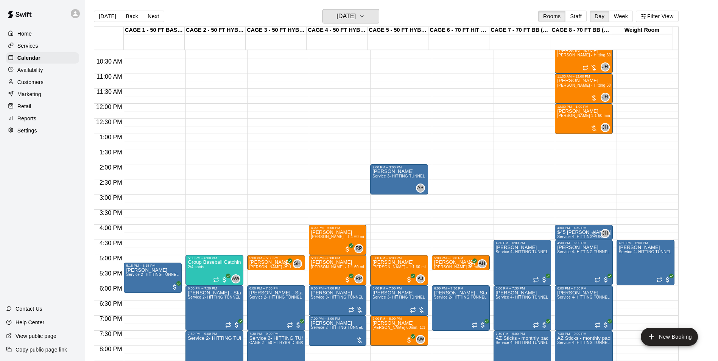
scroll to position [309, 0]
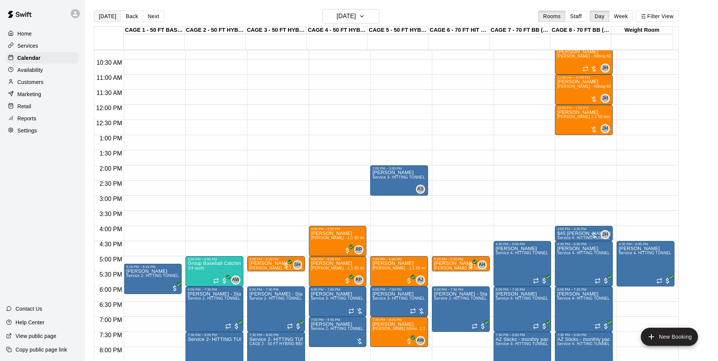
click at [112, 12] on button "[DATE]" at bounding box center [107, 16] width 27 height 11
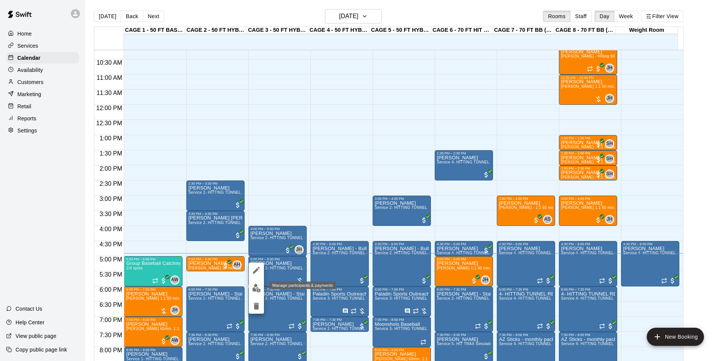
click at [258, 289] on img "edit" at bounding box center [256, 288] width 9 height 9
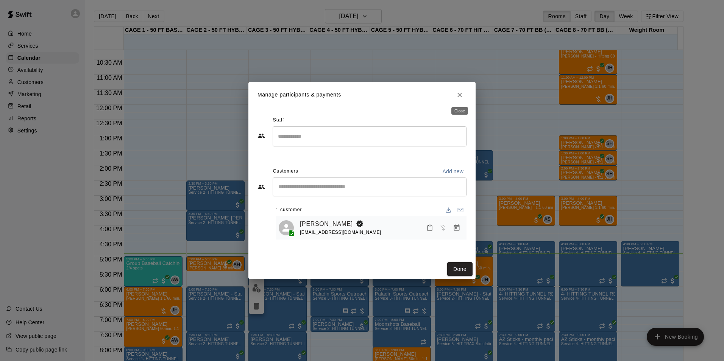
click at [460, 96] on icon "Close" at bounding box center [460, 95] width 8 height 8
